Goal: Task Accomplishment & Management: Complete application form

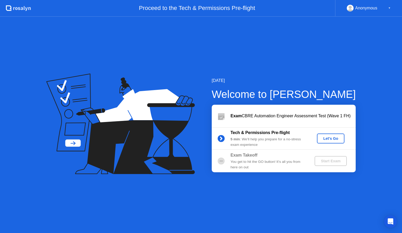
click at [337, 139] on div "Let's Go" at bounding box center [330, 138] width 23 height 4
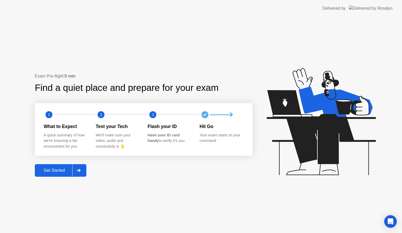
click at [80, 171] on icon at bounding box center [79, 170] width 4 height 3
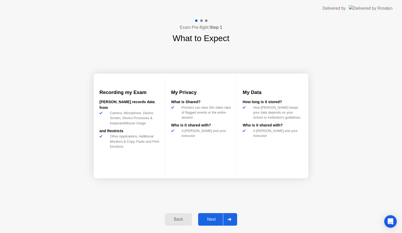
click at [229, 218] on div at bounding box center [229, 220] width 13 height 12
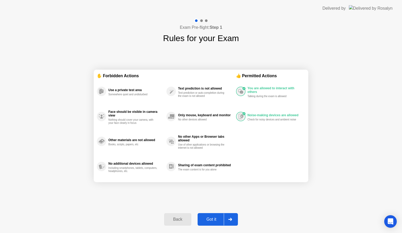
click at [229, 218] on div at bounding box center [230, 220] width 13 height 12
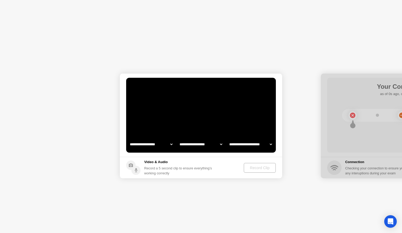
select select "**********"
select select "*******"
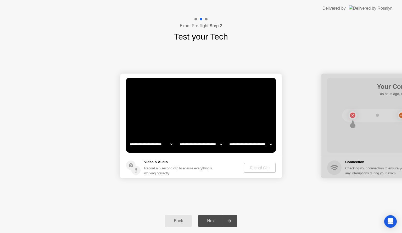
click at [229, 218] on div at bounding box center [229, 221] width 13 height 12
click at [253, 170] on div "Record Clip" at bounding box center [260, 168] width 28 height 4
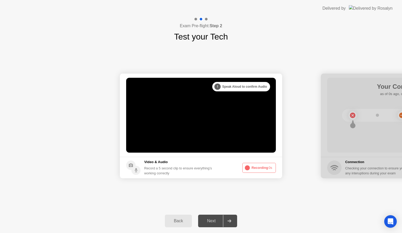
click at [227, 217] on div at bounding box center [229, 221] width 13 height 12
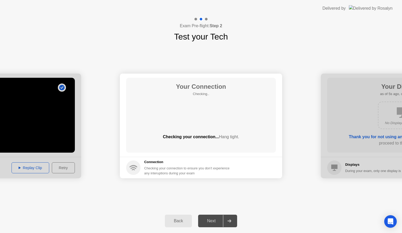
click at [227, 217] on div at bounding box center [229, 221] width 13 height 12
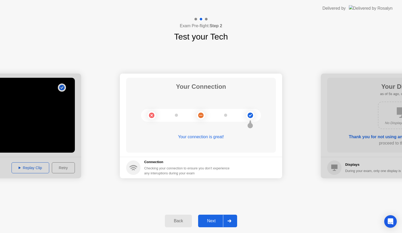
click at [226, 220] on div at bounding box center [229, 221] width 13 height 12
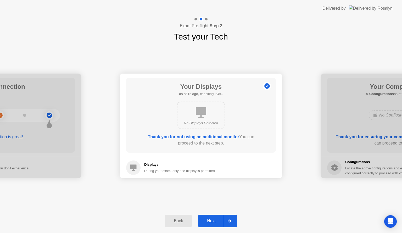
click at [226, 220] on div at bounding box center [229, 221] width 13 height 12
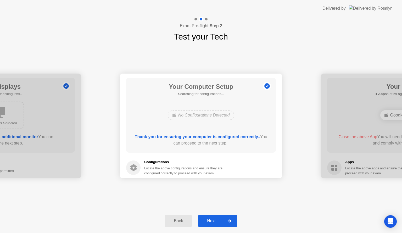
click at [226, 220] on div at bounding box center [229, 221] width 13 height 12
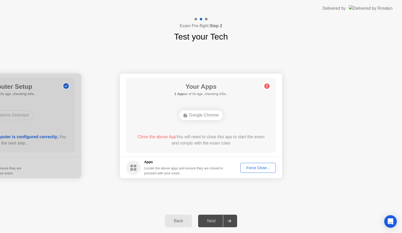
click at [254, 167] on div "Force Close..." at bounding box center [258, 168] width 32 height 4
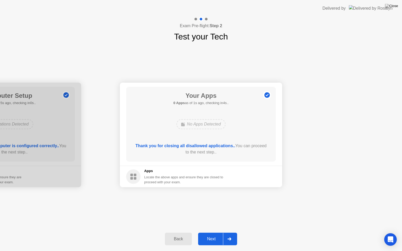
click at [214, 233] on div "Next" at bounding box center [211, 239] width 23 height 5
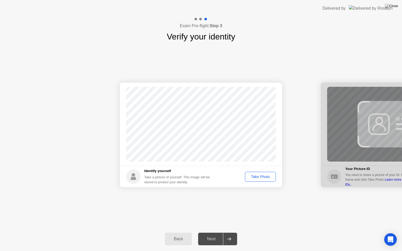
click at [270, 178] on div "Take Photo" at bounding box center [260, 177] width 27 height 4
click at [270, 178] on div "Retake" at bounding box center [264, 177] width 20 height 4
click at [270, 178] on div "Take Photo" at bounding box center [260, 177] width 27 height 4
click at [227, 233] on div at bounding box center [229, 239] width 13 height 12
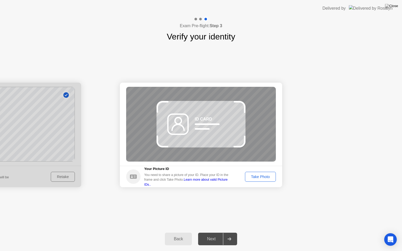
drag, startPoint x: 263, startPoint y: 176, endPoint x: 214, endPoint y: 207, distance: 58.5
click at [214, 207] on div "Success Photo is correctly taken Identify yourself Take a picture of yourself. …" at bounding box center [201, 135] width 402 height 184
click at [252, 176] on div "Take Photo" at bounding box center [260, 177] width 27 height 4
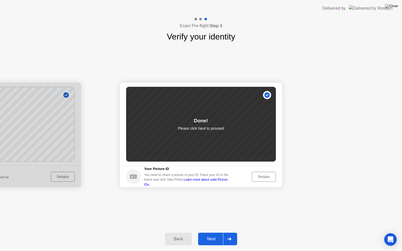
click at [229, 233] on div at bounding box center [229, 239] width 13 height 12
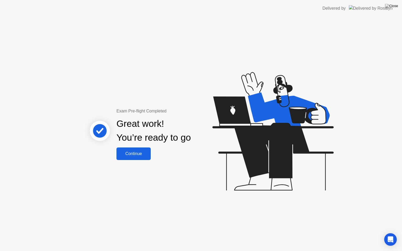
click at [140, 152] on div "Continue" at bounding box center [133, 154] width 31 height 5
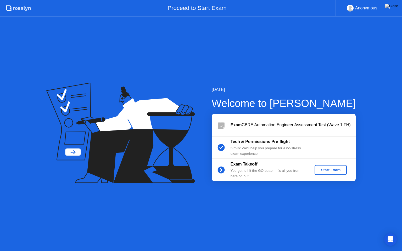
click at [329, 172] on div "Start Exam" at bounding box center [331, 170] width 28 height 4
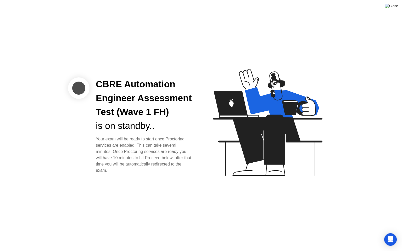
click at [394, 6] on img at bounding box center [391, 6] width 13 height 4
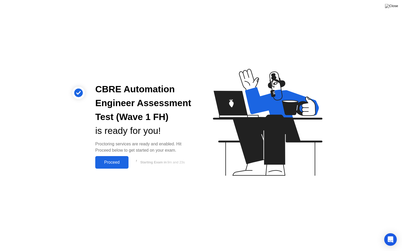
click at [117, 161] on div "Proceed" at bounding box center [112, 162] width 30 height 5
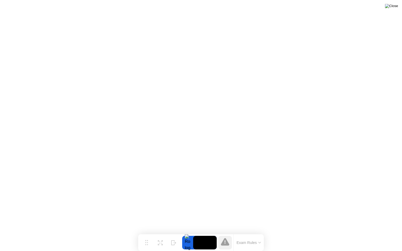
click at [396, 6] on img at bounding box center [391, 6] width 13 height 4
